Goal: Complete application form

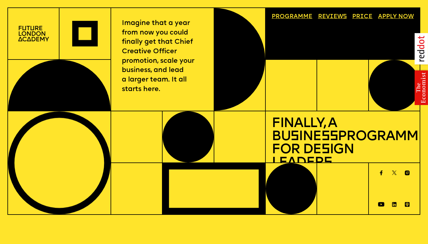
click at [290, 14] on link "Progr a mme" at bounding box center [292, 17] width 47 height 12
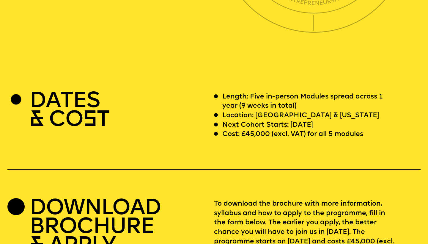
scroll to position [1670, 0]
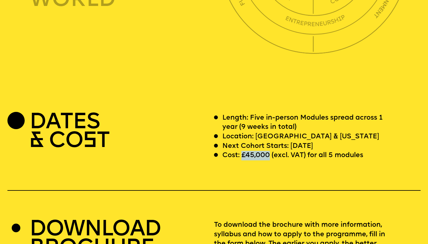
drag, startPoint x: 270, startPoint y: 139, endPoint x: 240, endPoint y: 139, distance: 29.1
click at [241, 151] on p "Cost: £45,000 (excl. VAT) for all 5 modules" at bounding box center [292, 156] width 141 height 10
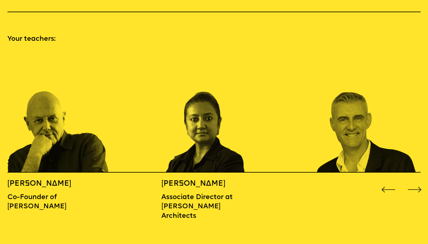
scroll to position [622, 0]
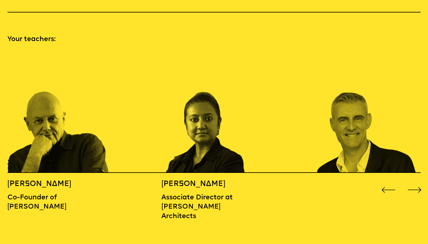
click at [416, 181] on div "Next slide" at bounding box center [414, 189] width 17 height 17
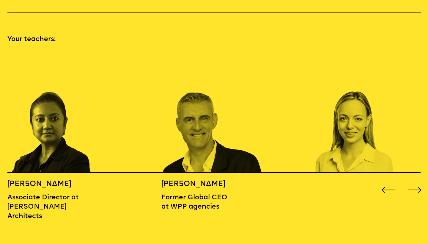
click at [416, 181] on div "Next slide" at bounding box center [414, 189] width 17 height 17
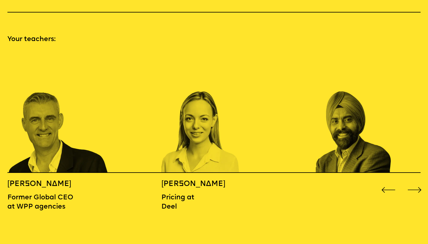
click at [416, 181] on div "Next slide" at bounding box center [414, 189] width 17 height 17
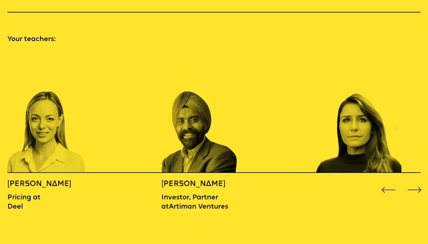
click at [416, 181] on div "Next slide" at bounding box center [414, 189] width 17 height 17
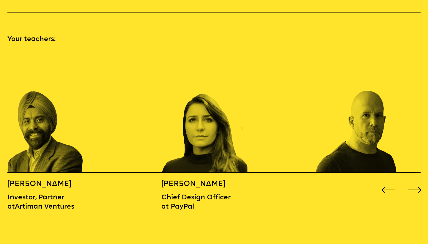
click at [416, 181] on div "Next slide" at bounding box center [414, 189] width 17 height 17
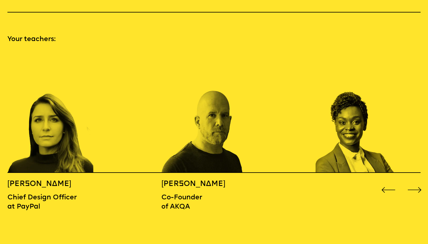
click at [419, 181] on div "Next slide" at bounding box center [414, 189] width 17 height 17
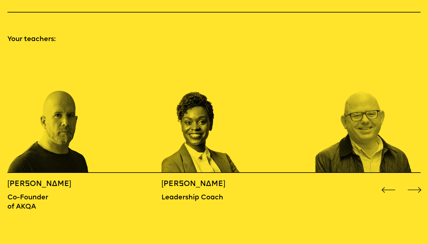
click at [419, 181] on div "Next slide" at bounding box center [414, 189] width 17 height 17
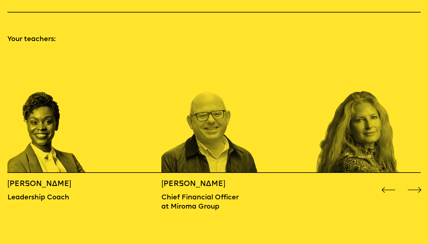
click at [419, 181] on div "Next slide" at bounding box center [414, 189] width 17 height 17
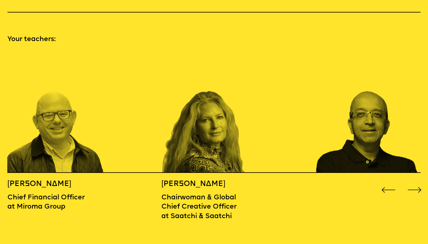
click at [419, 181] on div "Next slide" at bounding box center [414, 189] width 17 height 17
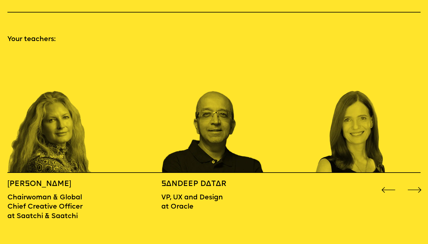
click at [413, 181] on div "Next slide" at bounding box center [414, 189] width 17 height 17
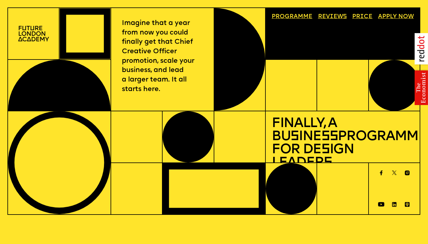
scroll to position [0, 0]
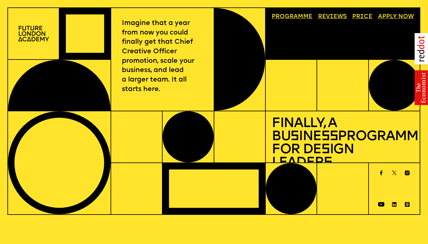
click at [290, 14] on link "Progr a mme" at bounding box center [292, 17] width 47 height 12
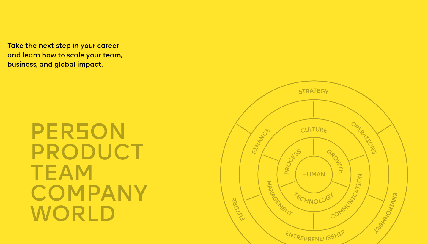
scroll to position [1459, 0]
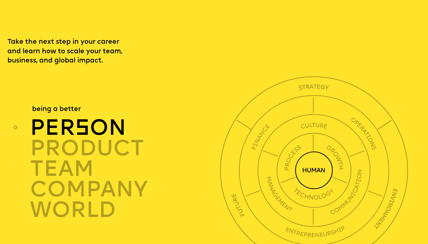
click at [318, 151] on img at bounding box center [314, 170] width 38 height 38
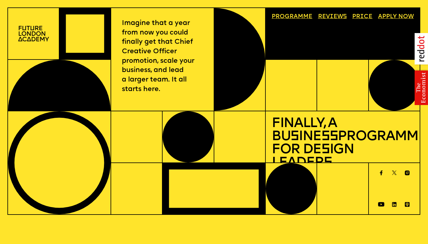
scroll to position [0, 0]
click at [296, 128] on h1 "Finally, a Bu s ine ss Programme for De s ign Leader s" at bounding box center [343, 143] width 142 height 52
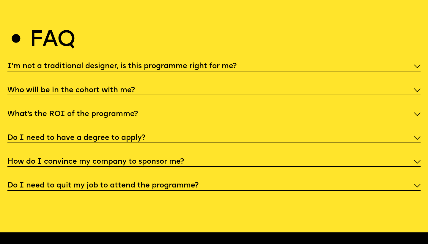
scroll to position [2214, 0]
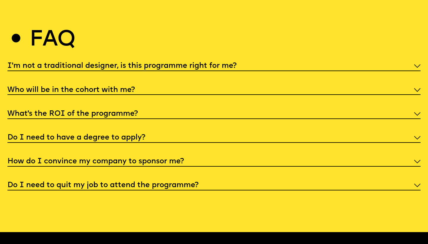
click at [232, 63] on h5 "I'm not a traditional designer, is this programme right for me?" at bounding box center [121, 66] width 229 height 6
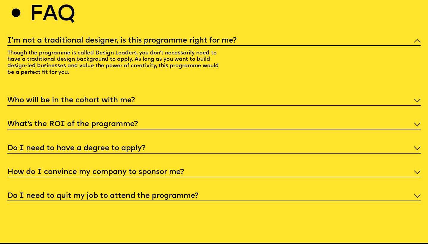
scroll to position [2240, 0]
click at [122, 97] on h5 "Who will be in the cohort with me?" at bounding box center [71, 100] width 128 height 6
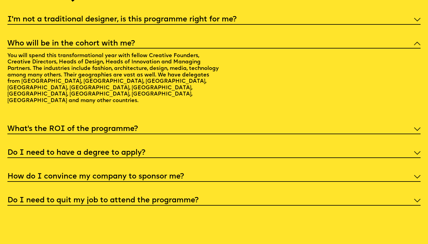
scroll to position [2261, 0]
click at [130, 126] on h5 "What’s the ROI of the programme?" at bounding box center [72, 129] width 130 height 6
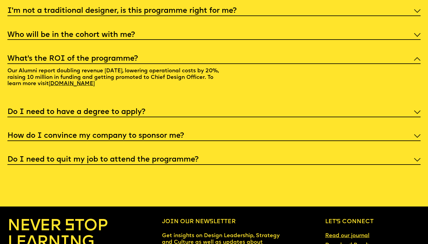
scroll to position [2269, 0]
click at [131, 109] on h5 "Do I need to have a degree to apply?" at bounding box center [76, 112] width 138 height 6
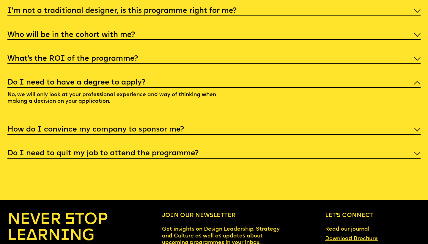
click at [136, 127] on h5 "How do I convince my company to sponsor me?" at bounding box center [95, 130] width 177 height 6
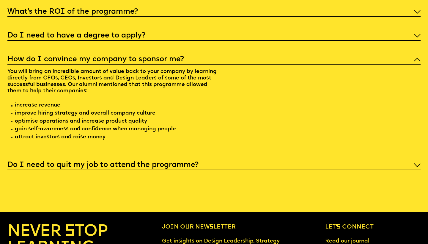
scroll to position [2316, 0]
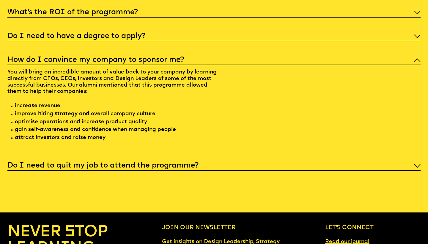
click at [152, 163] on h5 "Do I need to quit my job to attend the programme?" at bounding box center [102, 166] width 191 height 6
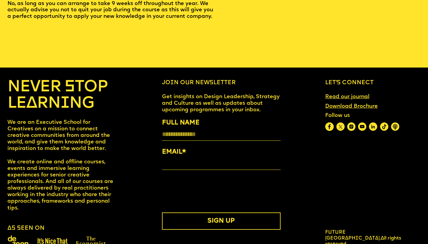
scroll to position [2408, 0]
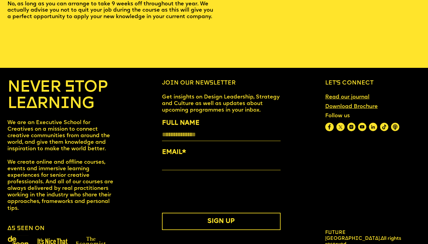
click at [364, 101] on link "Download Brochure" at bounding box center [351, 107] width 59 height 12
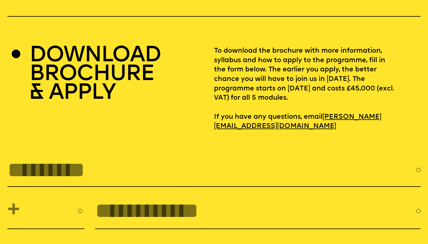
scroll to position [1843, 0]
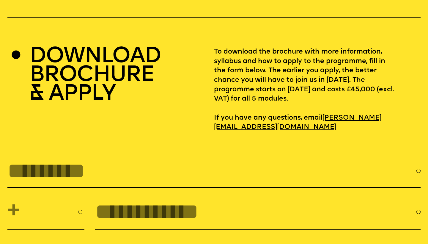
type input "*"
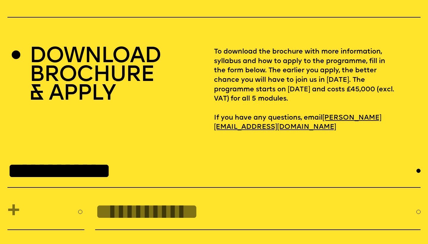
type input "**********"
select select "****"
click at [122, 200] on input "tel" at bounding box center [255, 211] width 321 height 24
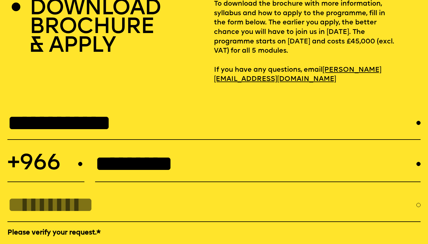
scroll to position [1910, 0]
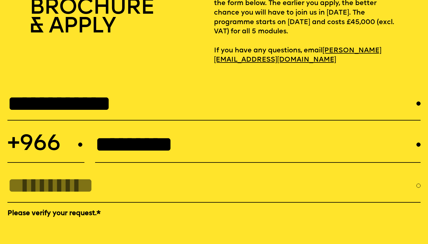
type input "*********"
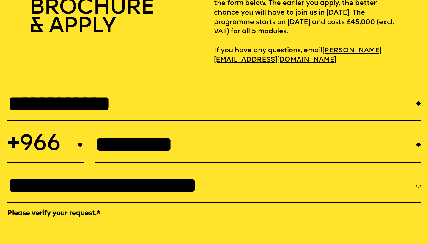
type input "**********"
click at [161, 220] on div at bounding box center [213, 231] width 413 height 23
click at [134, 220] on div at bounding box center [213, 231] width 413 height 23
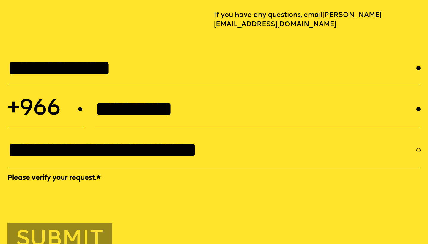
scroll to position [2018, 0]
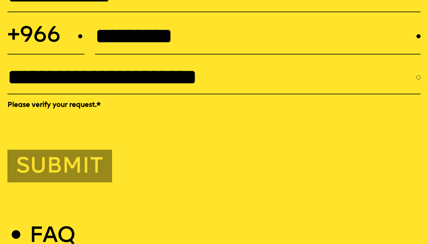
click at [89, 158] on button "Submit" at bounding box center [59, 166] width 105 height 33
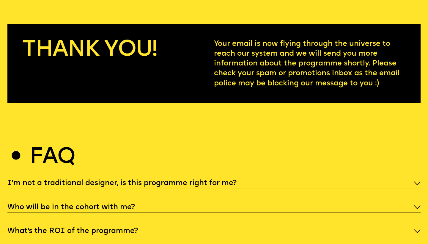
scroll to position [1972, 0]
